Goal: Obtain resource: Obtain resource

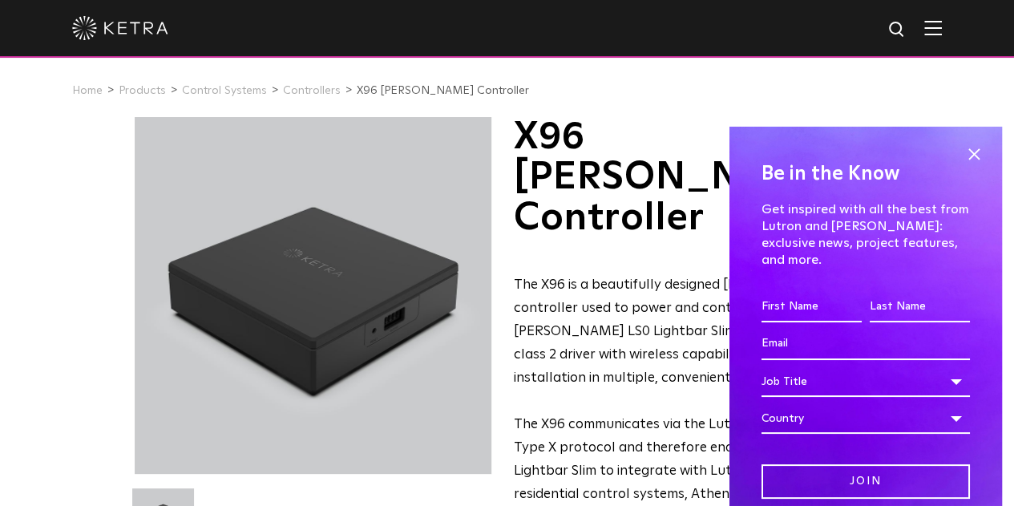
click at [974, 161] on div "Be in the Know Get inspired with all the best from Lutron and [PERSON_NAME]: ex…" at bounding box center [866, 316] width 273 height 379
click at [966, 162] on span at bounding box center [974, 155] width 24 height 24
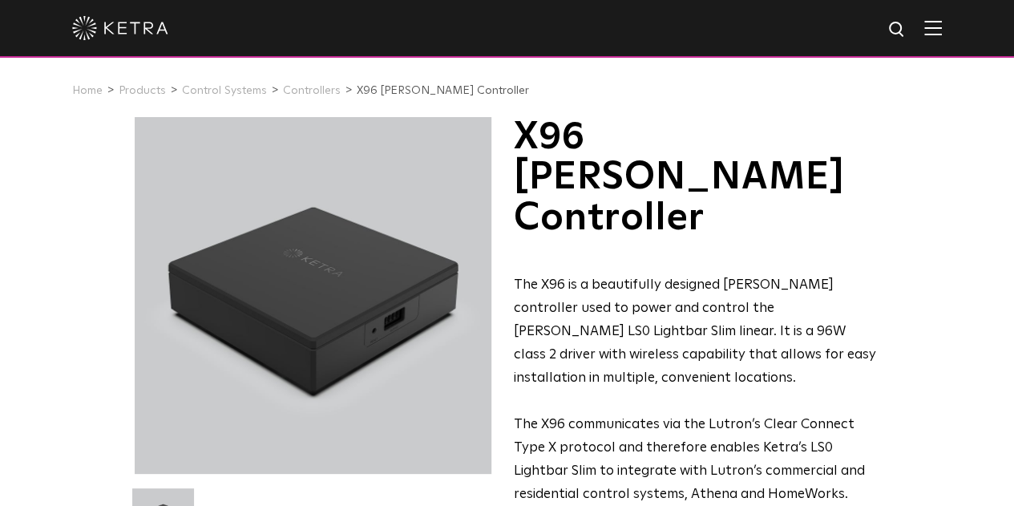
click at [942, 31] on img at bounding box center [933, 27] width 18 height 15
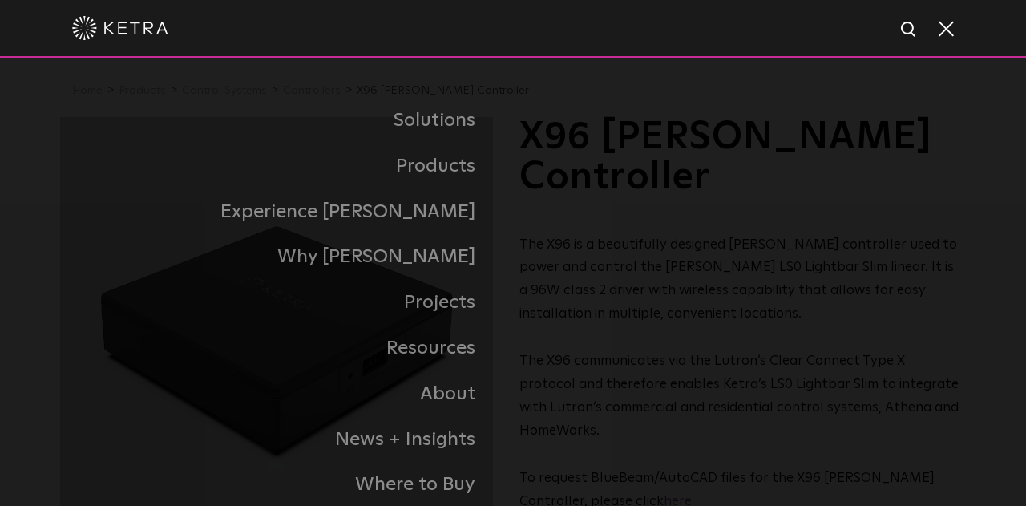
click at [944, 31] on span at bounding box center [945, 28] width 18 height 16
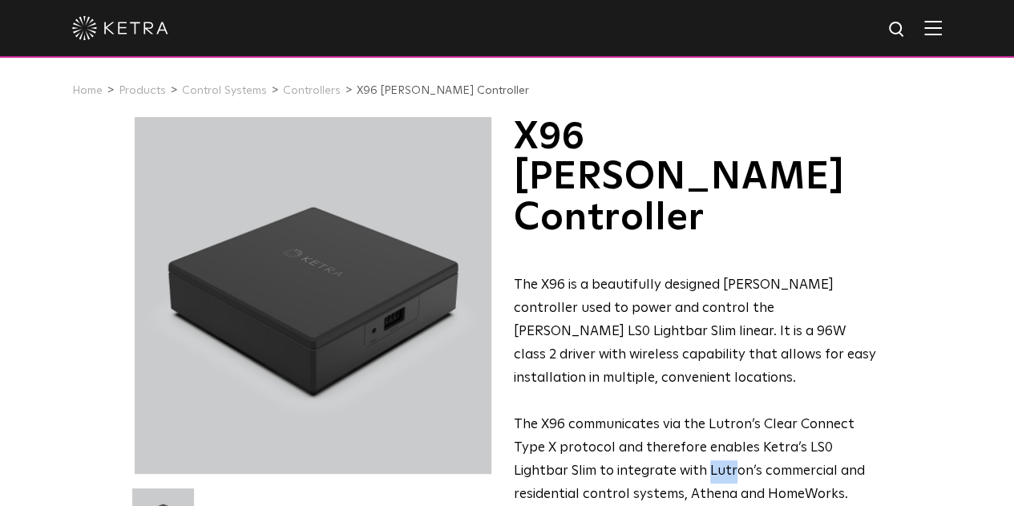
drag, startPoint x: 511, startPoint y: 369, endPoint x: 537, endPoint y: 378, distance: 27.9
click at [537, 378] on div "X96 [PERSON_NAME] Controller The X96 is a beautifully designed [PERSON_NAME] co…" at bounding box center [508, 392] width 746 height 551
click at [657, 285] on p "The X96 is a beautifully designed [PERSON_NAME] controller used to power and co…" at bounding box center [696, 331] width 365 height 115
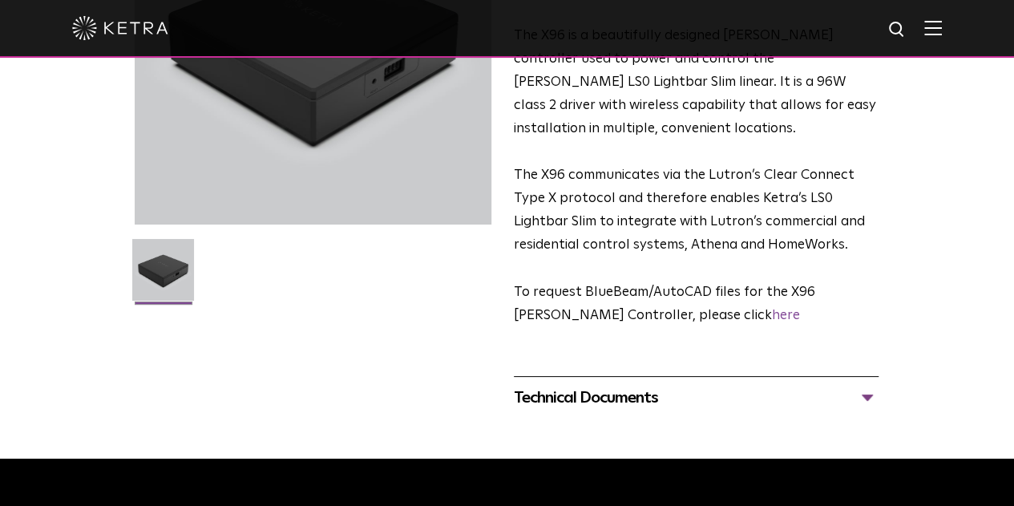
scroll to position [401, 0]
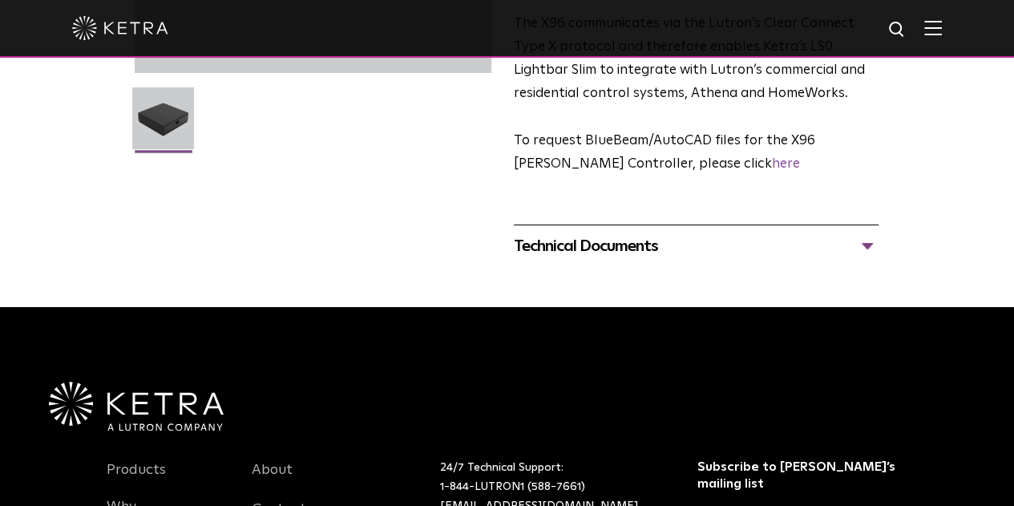
click at [657, 233] on div "Technical Documents" at bounding box center [696, 246] width 365 height 26
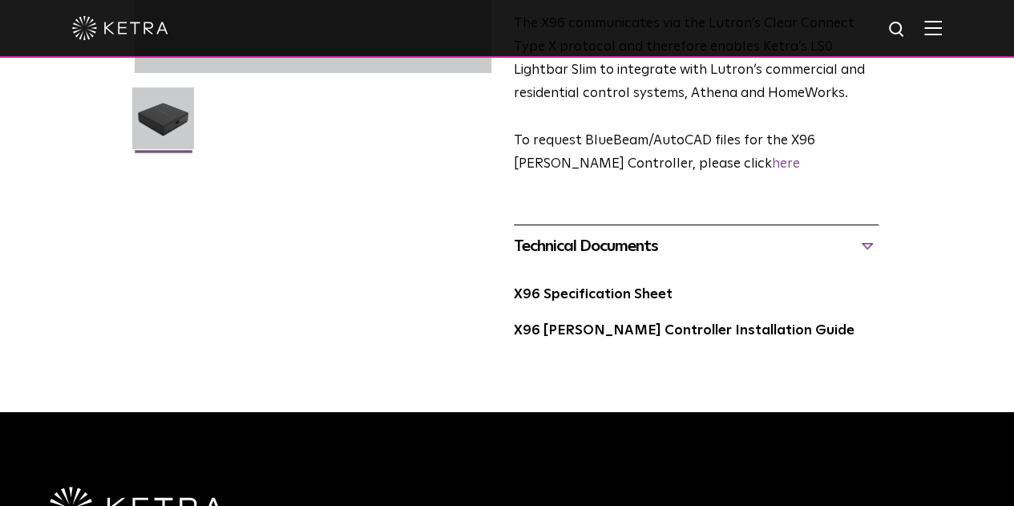
click at [657, 233] on div "Technical Documents" at bounding box center [696, 246] width 365 height 26
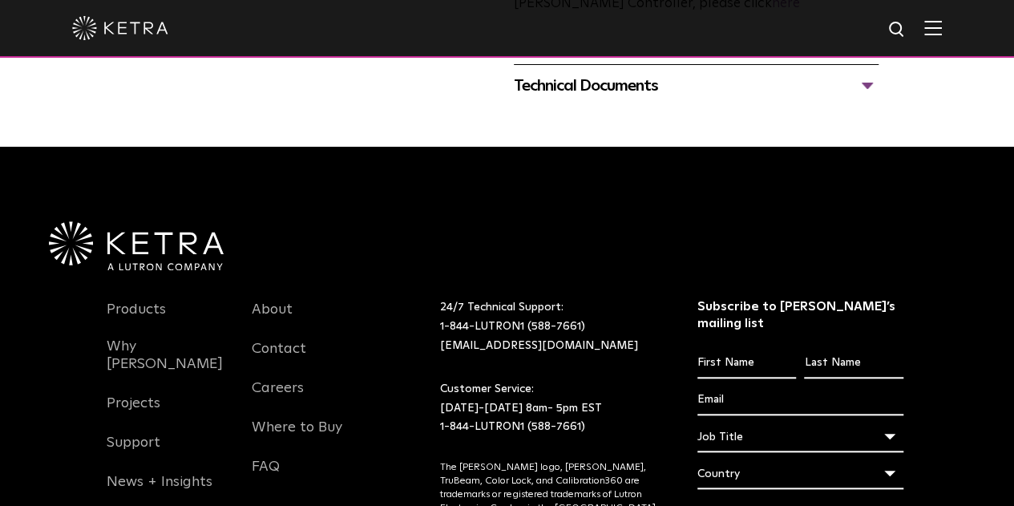
scroll to position [711, 0]
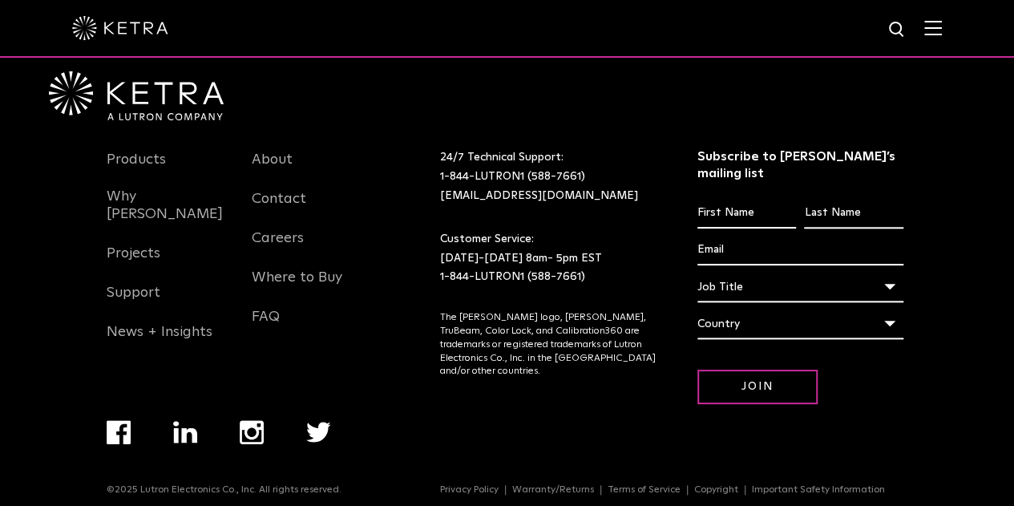
click at [596, 105] on div at bounding box center [507, 59] width 930 height 124
